Goal: Information Seeking & Learning: Learn about a topic

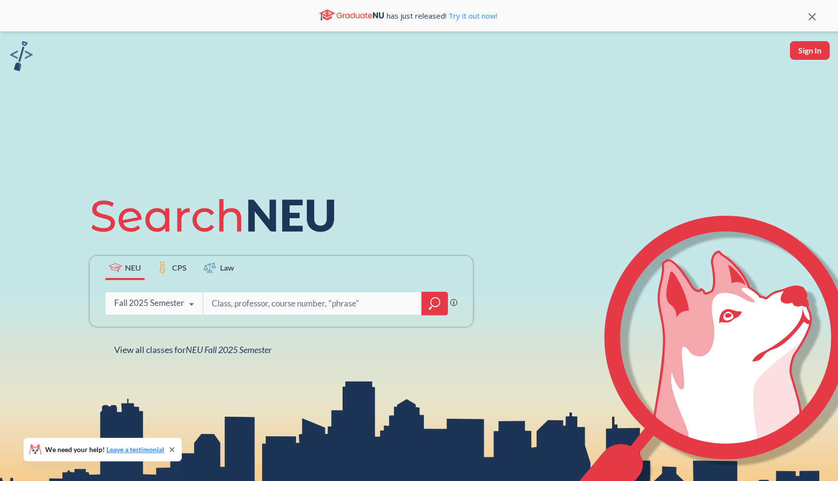
click at [234, 298] on input "search" at bounding box center [313, 303] width 204 height 21
type input "cs4830"
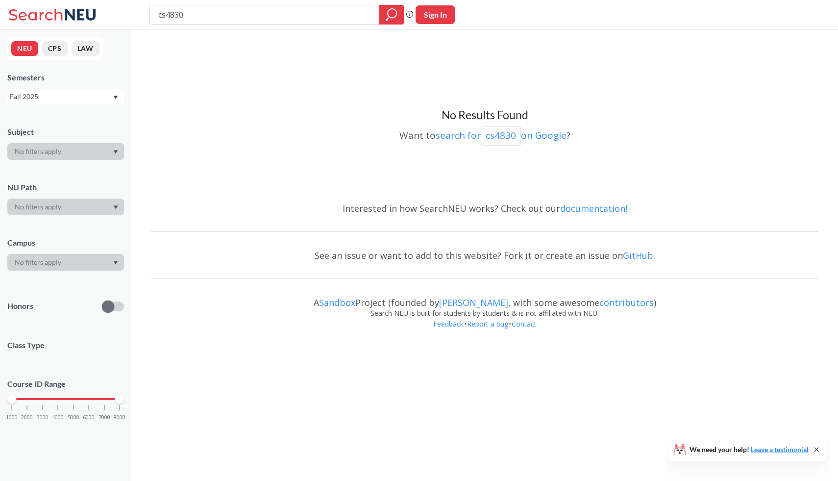
click at [54, 97] on div "Fall 2025" at bounding box center [61, 96] width 102 height 11
click at [58, 149] on div "Fall 2023" at bounding box center [65, 155] width 117 height 27
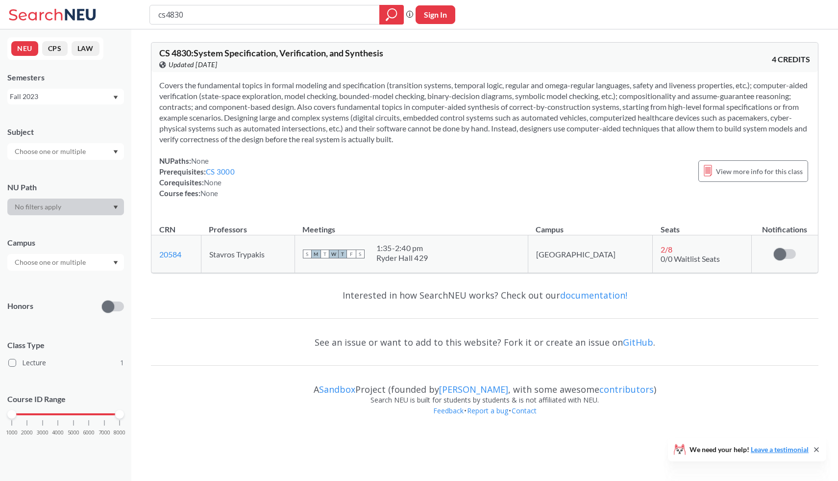
click at [79, 96] on div "Fall 2023" at bounding box center [61, 96] width 102 height 11
click at [58, 180] on div "Spring 2024" at bounding box center [68, 184] width 111 height 11
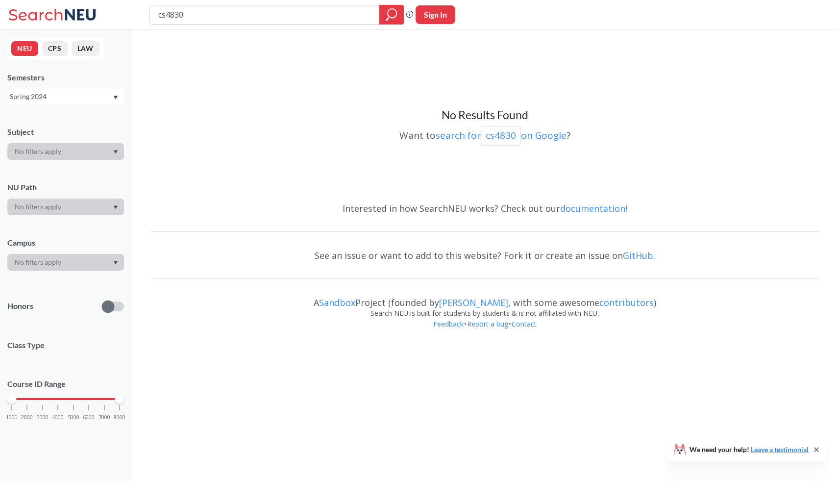
click at [72, 92] on div "Spring 2024" at bounding box center [61, 96] width 102 height 11
click at [50, 118] on div "Fall 2025" at bounding box center [68, 118] width 111 height 11
click at [45, 90] on div "Fall 2025" at bounding box center [65, 97] width 117 height 16
click at [45, 144] on div "Fall 2023" at bounding box center [68, 147] width 111 height 11
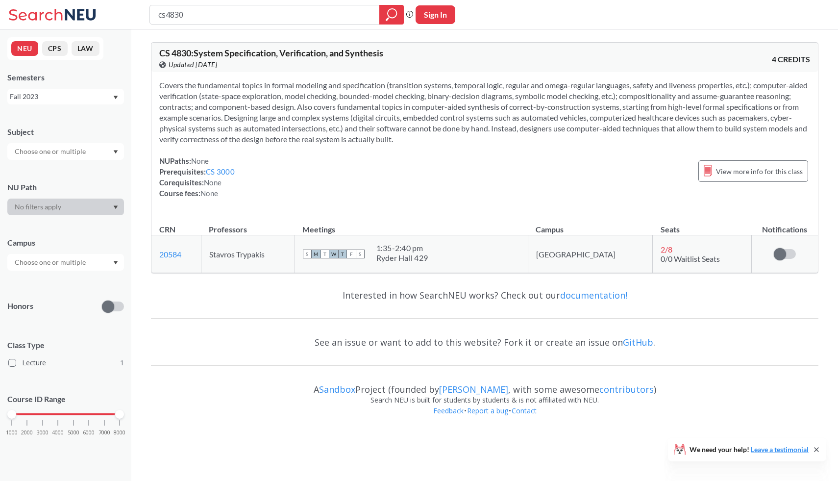
click at [51, 90] on div "Fall 2023" at bounding box center [65, 97] width 117 height 16
